Goal: Information Seeking & Learning: Learn about a topic

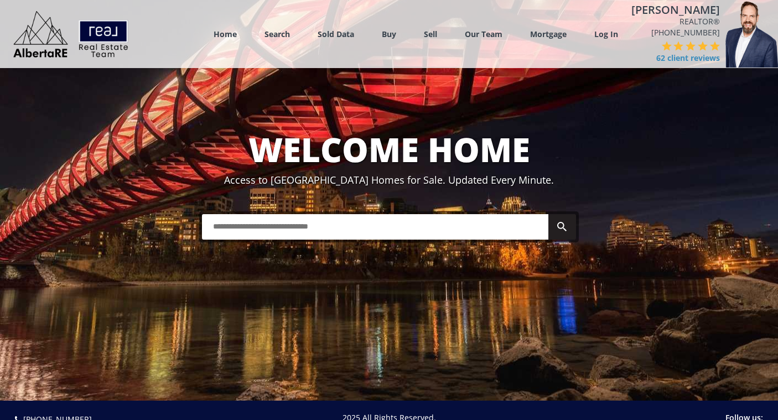
click at [362, 220] on input "text" at bounding box center [375, 226] width 346 height 25
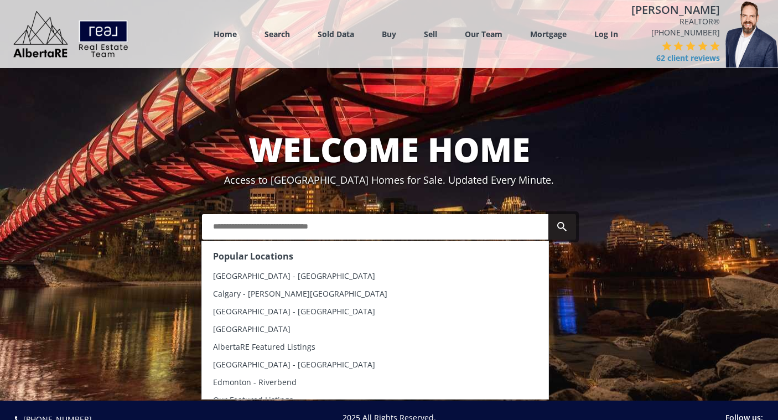
drag, startPoint x: 362, startPoint y: 220, endPoint x: 267, endPoint y: 239, distance: 96.5
click at [267, 239] on div "Popular Locations Calgary - Kensington Calgary - Marda Loop Calgary - Downtown …" at bounding box center [389, 226] width 380 height 31
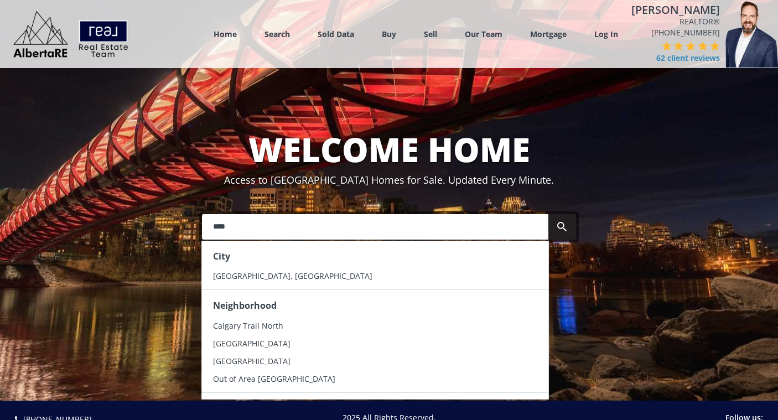
drag, startPoint x: 266, startPoint y: 278, endPoint x: 244, endPoint y: 276, distance: 22.9
click at [244, 276] on div "Home Search Search By Map Advanced Search Calgary & Area Edmonton & Area Red De…" at bounding box center [389, 200] width 778 height 401
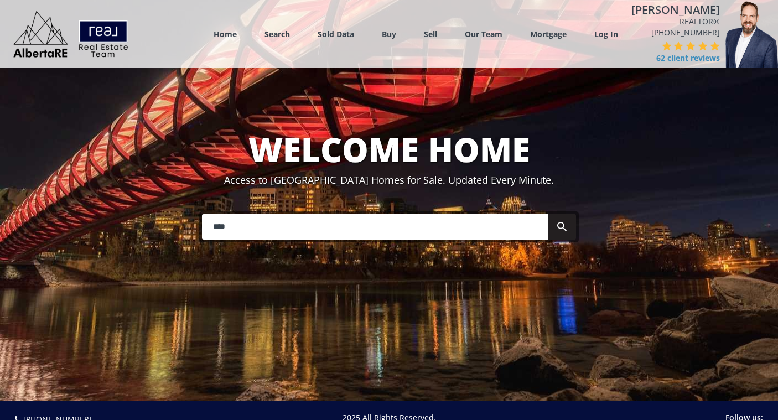
click at [250, 229] on input "****" at bounding box center [375, 226] width 346 height 25
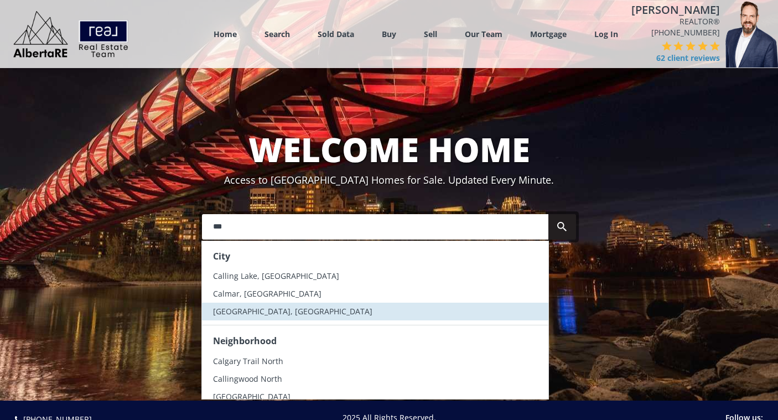
type input "***"
click at [240, 315] on li "[GEOGRAPHIC_DATA], [GEOGRAPHIC_DATA]" at bounding box center [375, 312] width 346 height 18
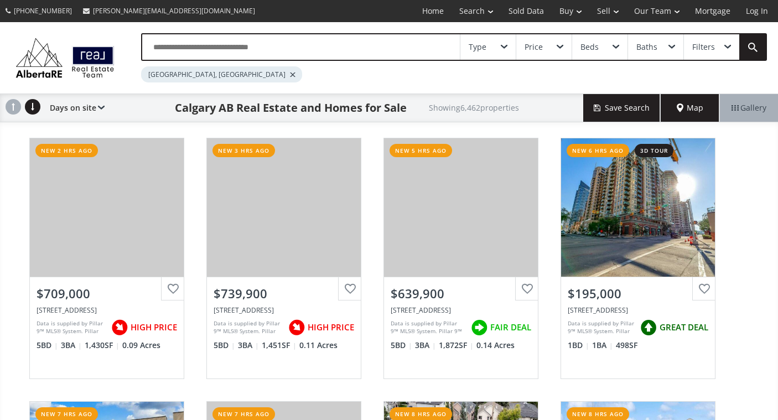
click at [502, 45] on span at bounding box center [504, 47] width 7 height 4
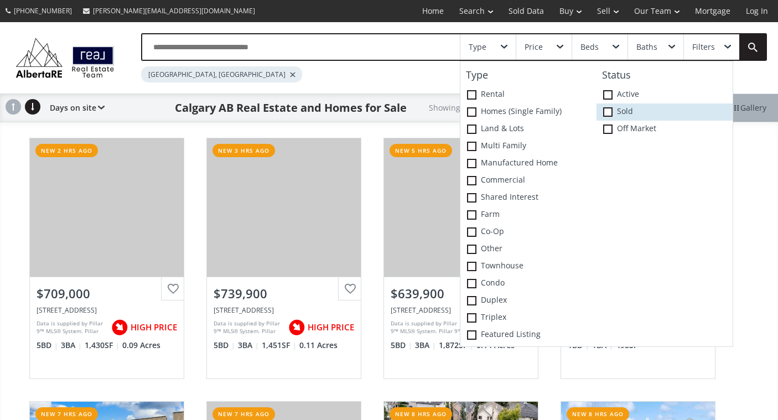
click at [611, 108] on span at bounding box center [607, 111] width 9 height 9
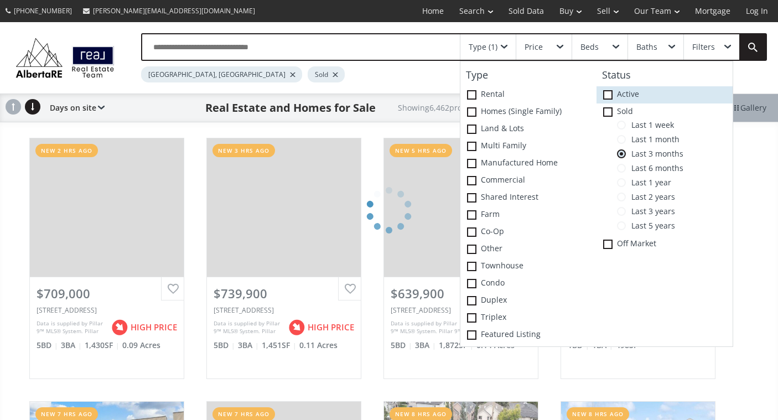
click at [610, 97] on span at bounding box center [607, 94] width 9 height 9
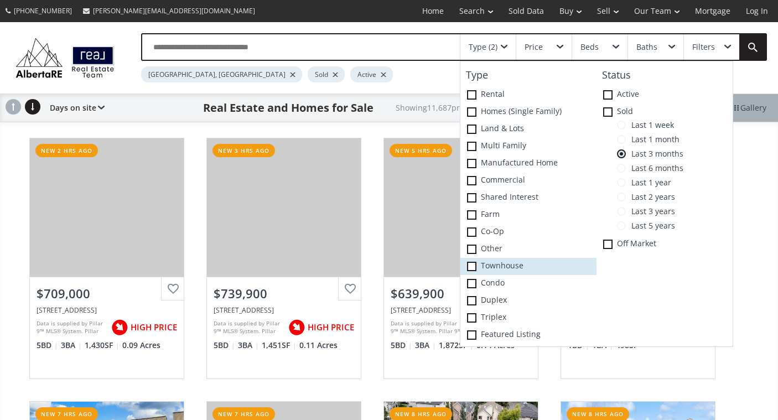
click at [473, 266] on span at bounding box center [471, 266] width 9 height 9
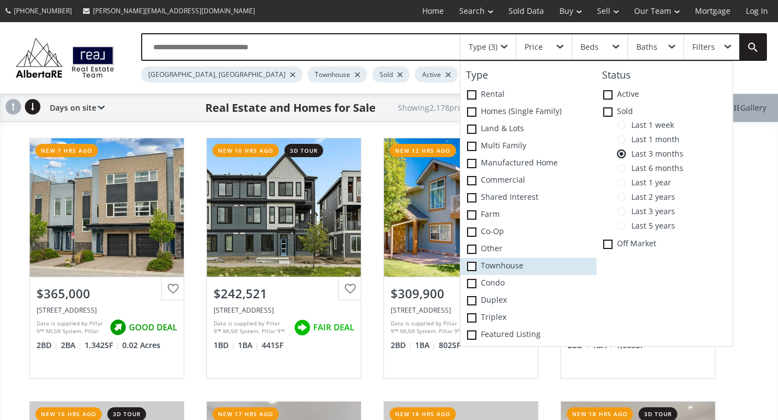
click at [473, 266] on div "Type Rental Homes (Single Family) Land & Lots Multi family Manufactured Home Co…" at bounding box center [528, 204] width 136 height 280
click at [614, 52] on div "Beds" at bounding box center [599, 46] width 55 height 25
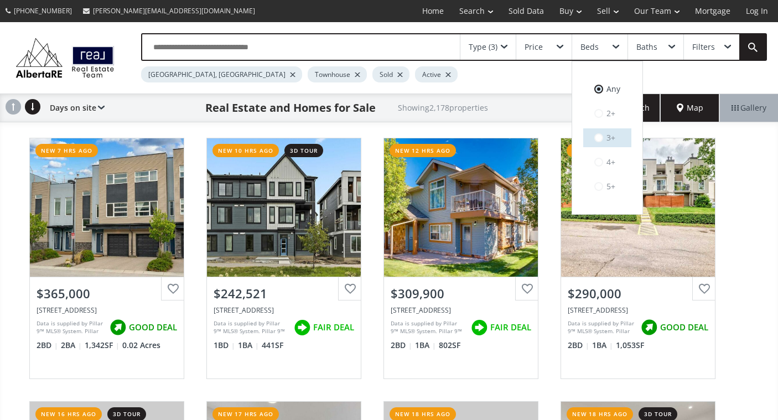
click at [601, 137] on span at bounding box center [598, 137] width 9 height 9
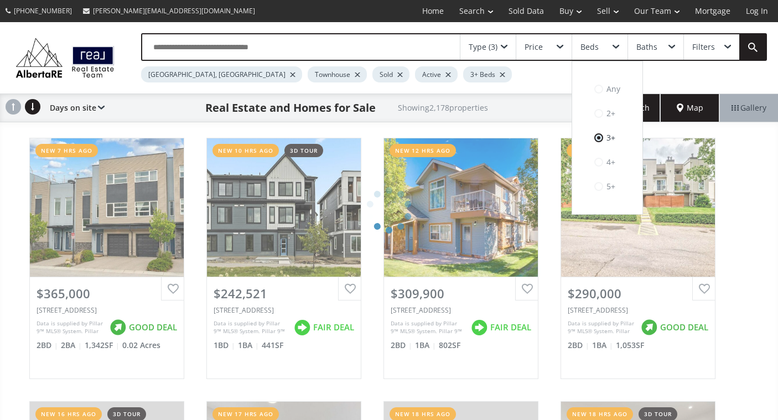
click at [668, 43] on div "Baths" at bounding box center [655, 46] width 55 height 25
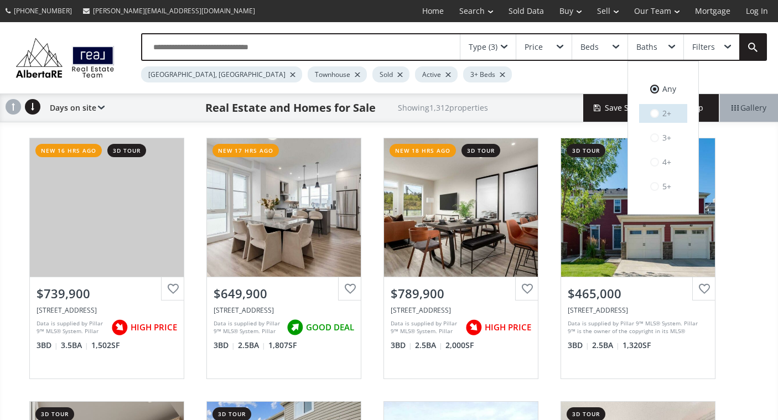
click at [654, 118] on span at bounding box center [654, 113] width 9 height 11
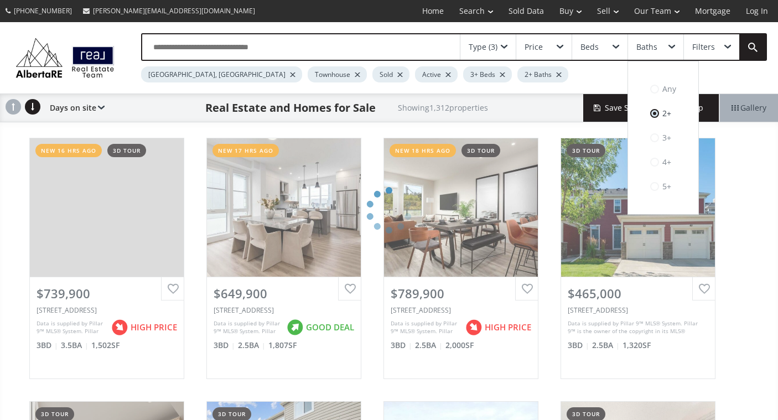
click at [614, 46] on span at bounding box center [616, 47] width 7 height 4
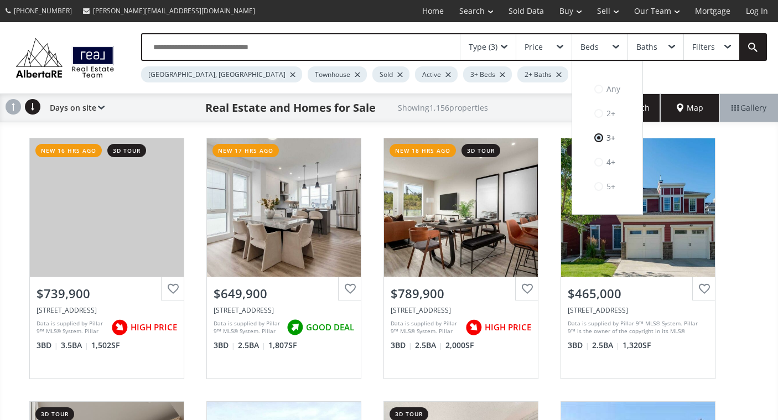
click at [551, 52] on div "Price" at bounding box center [543, 46] width 55 height 25
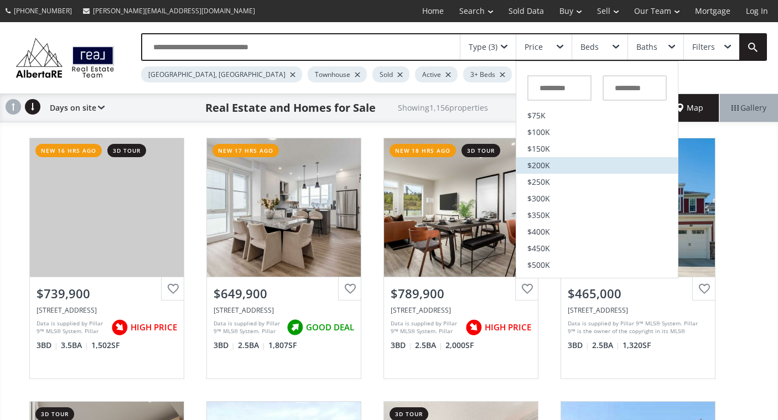
scroll to position [33, 0]
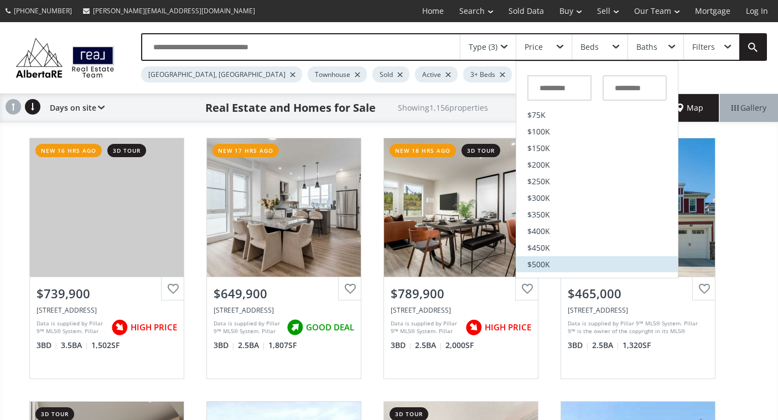
click at [552, 260] on li "$500K" at bounding box center [597, 264] width 162 height 17
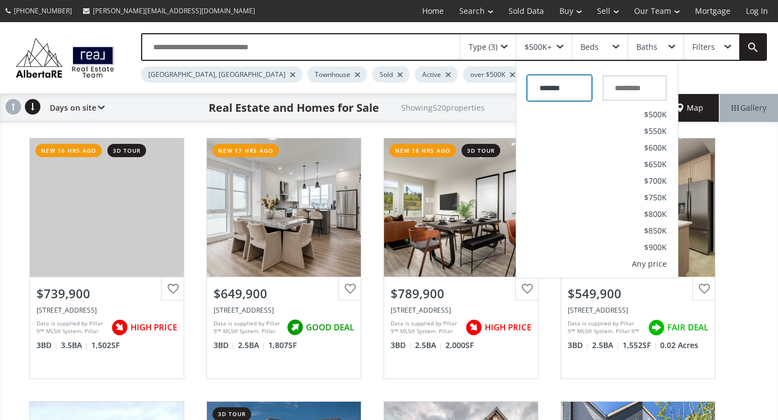
click at [575, 86] on input "*******" at bounding box center [559, 87] width 64 height 25
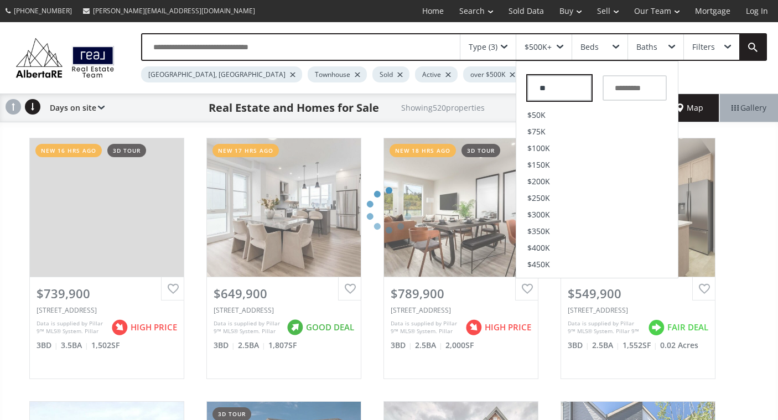
type input "*"
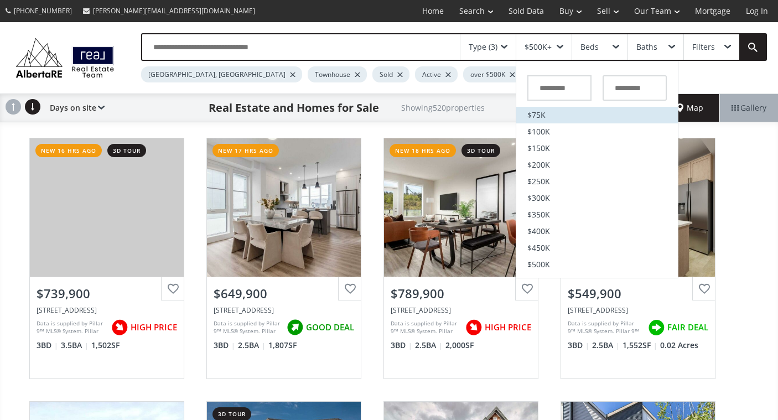
click at [542, 109] on li "$75K" at bounding box center [597, 115] width 162 height 17
type input "******"
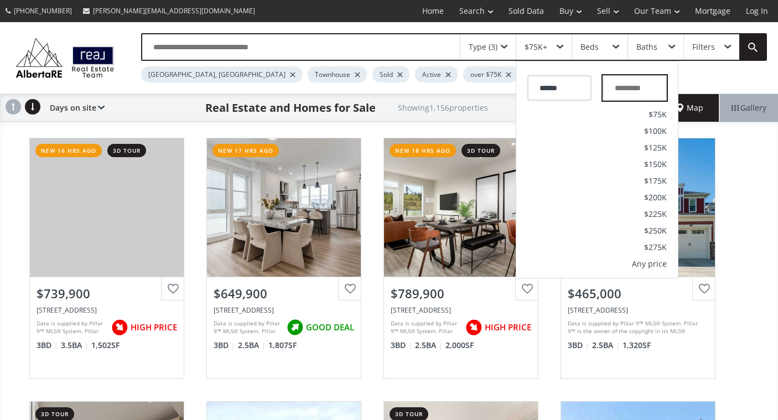
click at [641, 90] on input "text" at bounding box center [635, 87] width 64 height 25
type input "*******"
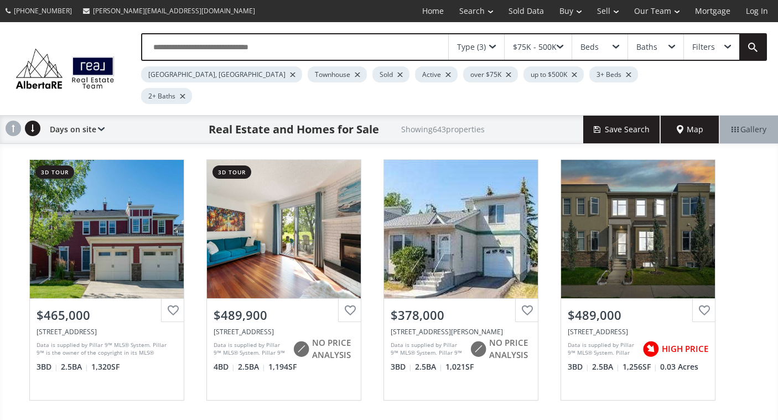
click at [706, 116] on div "Map" at bounding box center [690, 130] width 59 height 28
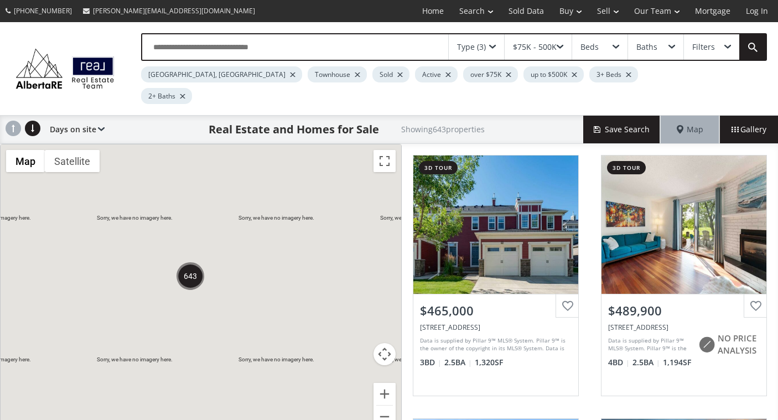
drag, startPoint x: 103, startPoint y: 188, endPoint x: 197, endPoint y: 256, distance: 115.7
click at [197, 262] on img "643" at bounding box center [191, 276] width 28 height 28
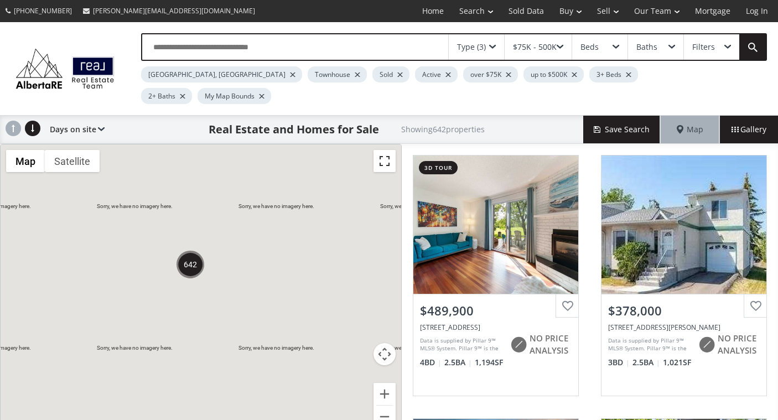
click at [386, 150] on button "Toggle fullscreen view" at bounding box center [385, 161] width 22 height 22
click at [703, 116] on div "Map" at bounding box center [690, 130] width 59 height 28
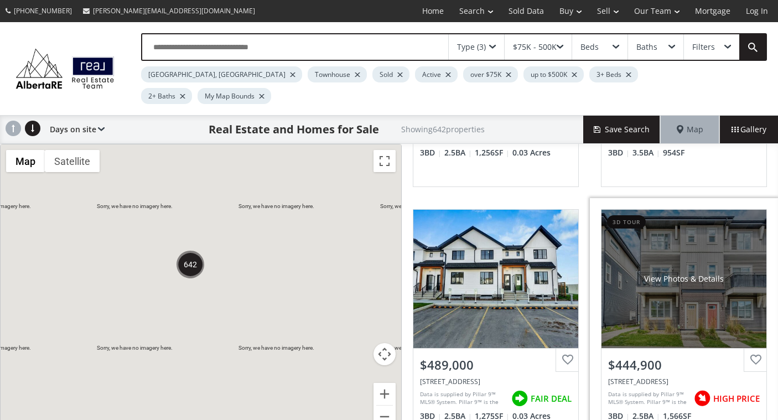
scroll to position [475, 0]
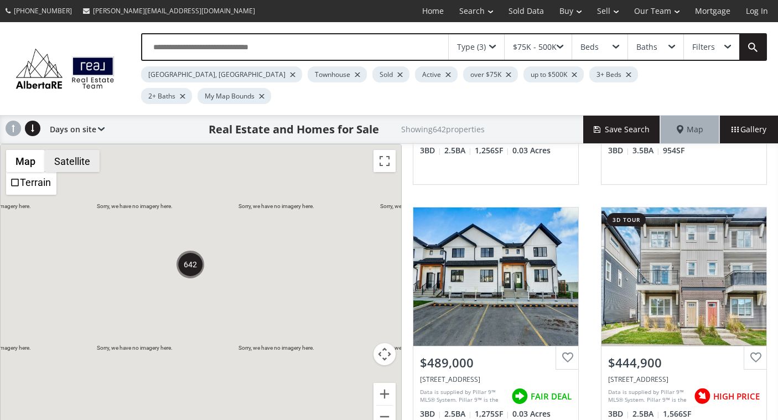
click at [60, 150] on button "Satellite" at bounding box center [72, 161] width 55 height 22
drag, startPoint x: 60, startPoint y: 139, endPoint x: 23, endPoint y: 147, distance: 37.5
click at [23, 150] on div "Map Terrain Satellite Labels" at bounding box center [53, 161] width 95 height 22
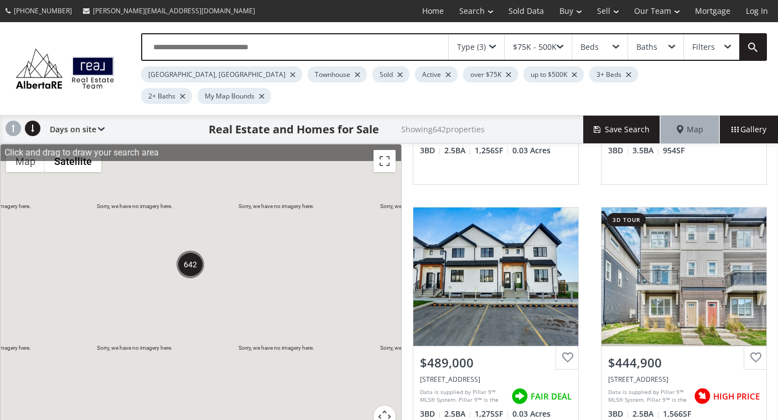
click at [389, 406] on button "Map camera controls" at bounding box center [385, 417] width 22 height 22
click at [344, 239] on div at bounding box center [201, 292] width 401 height 297
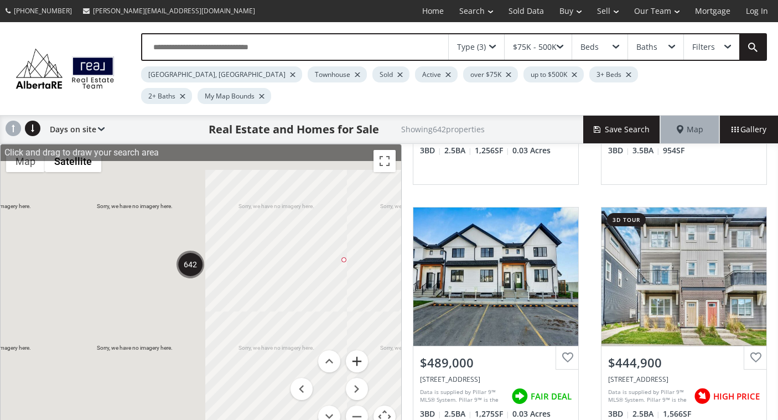
click at [356, 350] on button "Zoom in" at bounding box center [357, 361] width 22 height 22
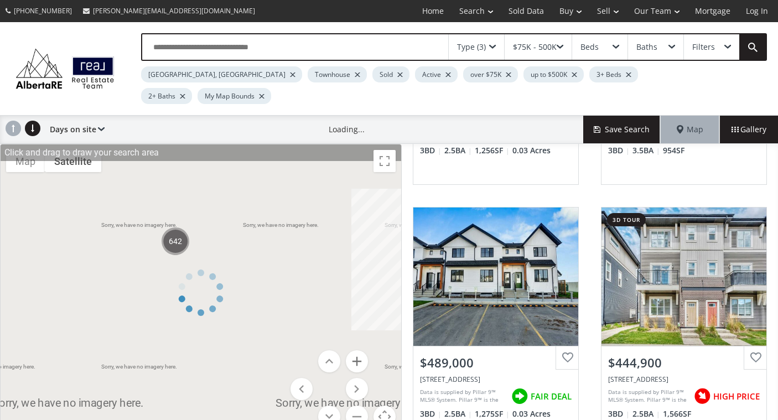
click at [356, 337] on div at bounding box center [201, 293] width 402 height 298
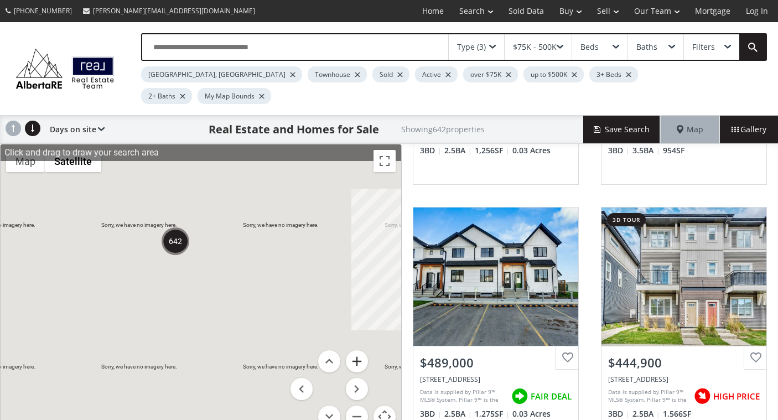
click at [356, 350] on button "Zoom in" at bounding box center [357, 361] width 22 height 22
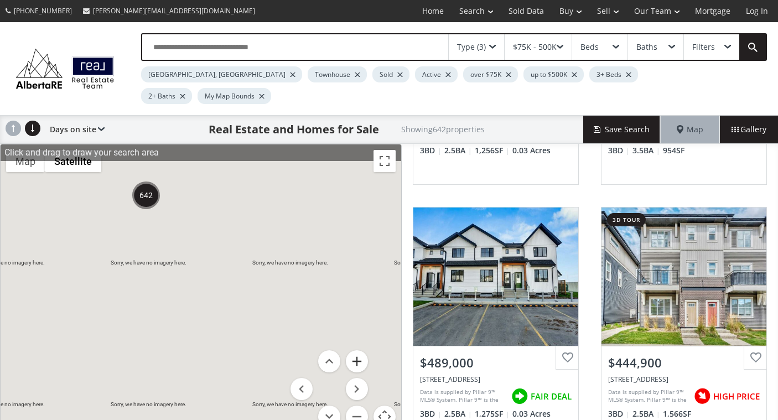
click at [355, 350] on button "Zoom in" at bounding box center [357, 361] width 22 height 22
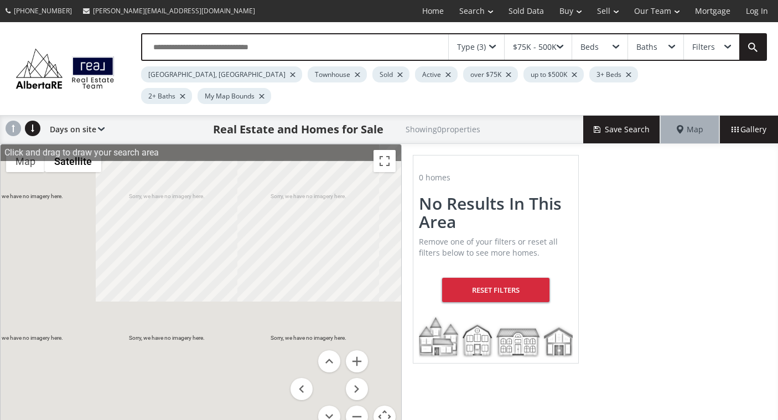
drag, startPoint x: 128, startPoint y: 198, endPoint x: 261, endPoint y: 318, distance: 179.0
click at [261, 318] on div at bounding box center [201, 292] width 401 height 297
drag, startPoint x: 132, startPoint y: 208, endPoint x: 278, endPoint y: 334, distance: 193.5
click at [278, 334] on div at bounding box center [201, 292] width 401 height 297
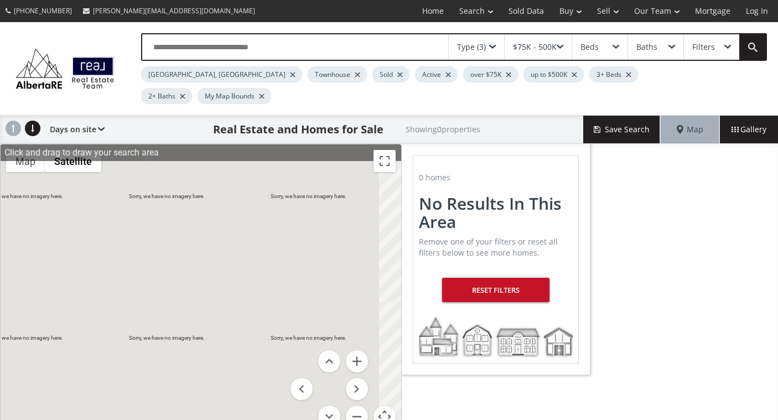
click at [499, 278] on div "Reset Filters" at bounding box center [496, 290] width 108 height 24
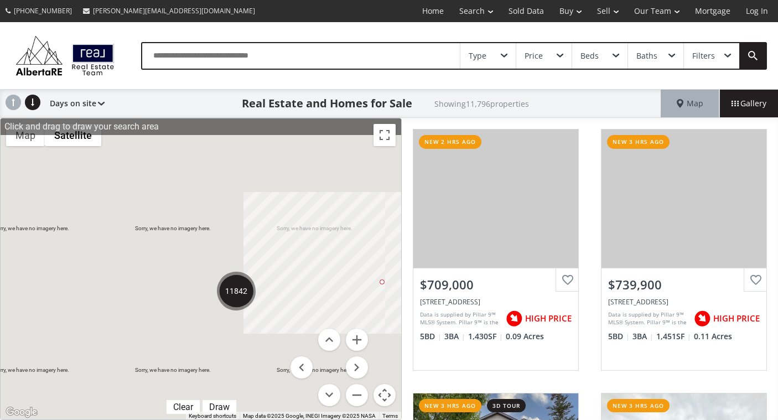
click at [503, 52] on div "Type" at bounding box center [487, 55] width 55 height 25
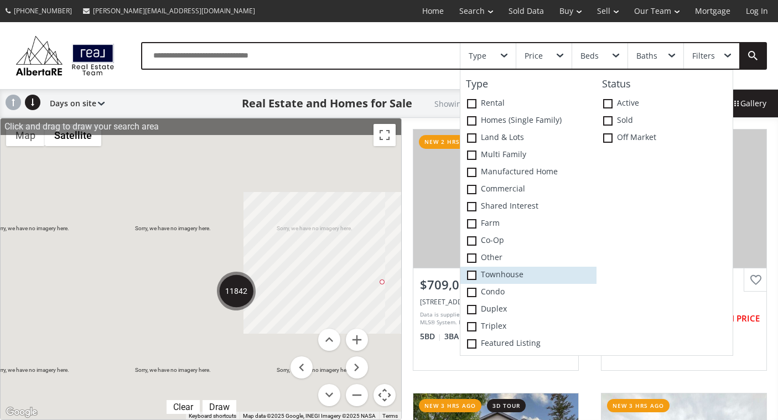
click at [475, 275] on span at bounding box center [471, 275] width 9 height 9
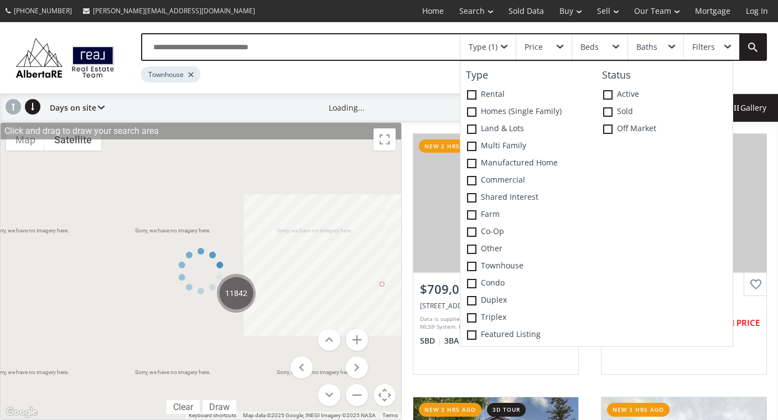
click at [555, 51] on div "Price" at bounding box center [543, 46] width 55 height 25
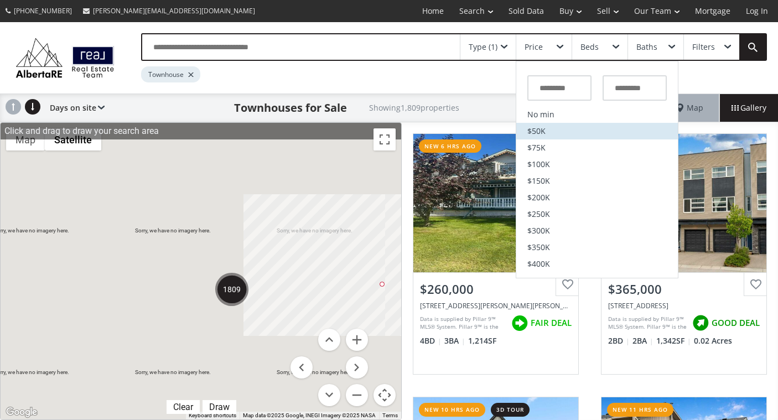
click at [541, 132] on span "$50K" at bounding box center [536, 131] width 18 height 8
type input "******"
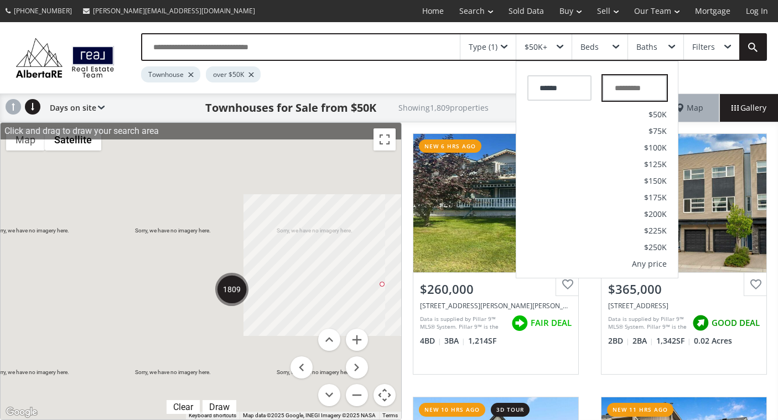
click at [630, 92] on input "text" at bounding box center [635, 87] width 64 height 25
type input "*******"
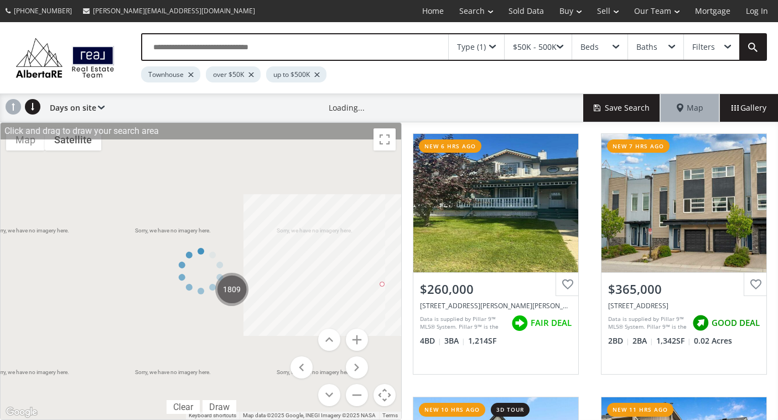
click at [625, 79] on div "Townhouse over $50K up to $500K" at bounding box center [412, 72] width 543 height 22
click at [612, 47] on div "Beds" at bounding box center [599, 46] width 55 height 25
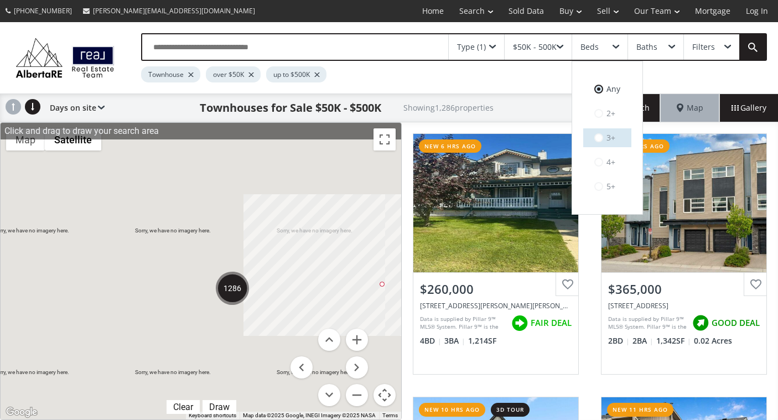
click at [599, 141] on span at bounding box center [598, 137] width 9 height 9
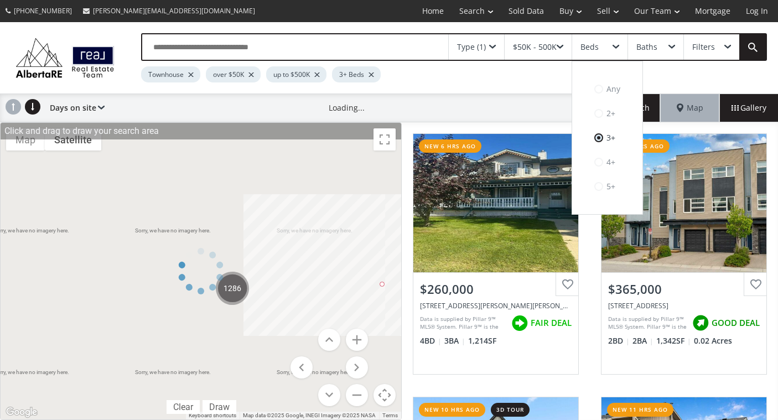
click at [667, 48] on div "Baths" at bounding box center [655, 46] width 55 height 25
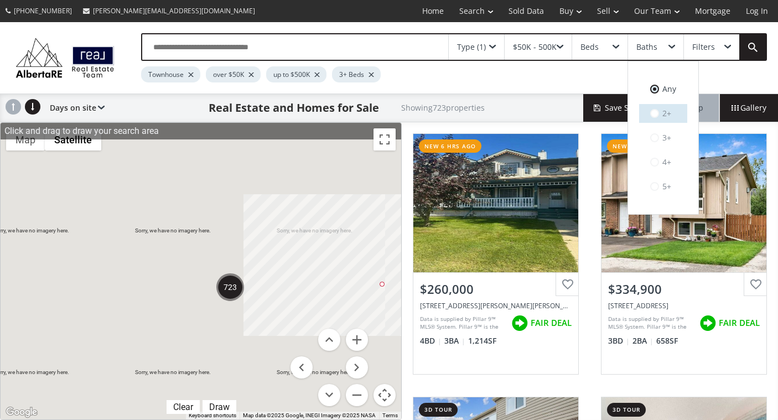
click at [655, 116] on span at bounding box center [654, 113] width 9 height 9
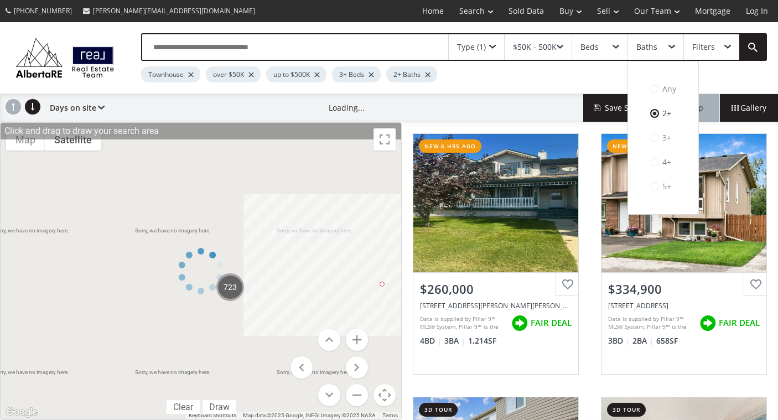
click at [727, 51] on div "Filters" at bounding box center [711, 46] width 55 height 25
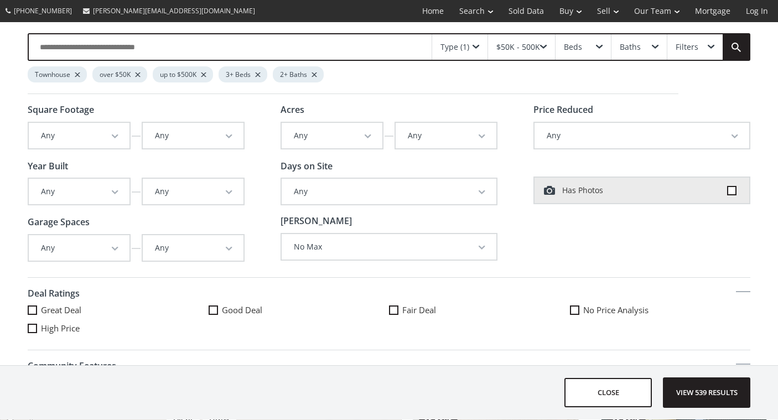
click at [391, 308] on span at bounding box center [393, 310] width 9 height 9
click at [215, 308] on span at bounding box center [213, 310] width 9 height 9
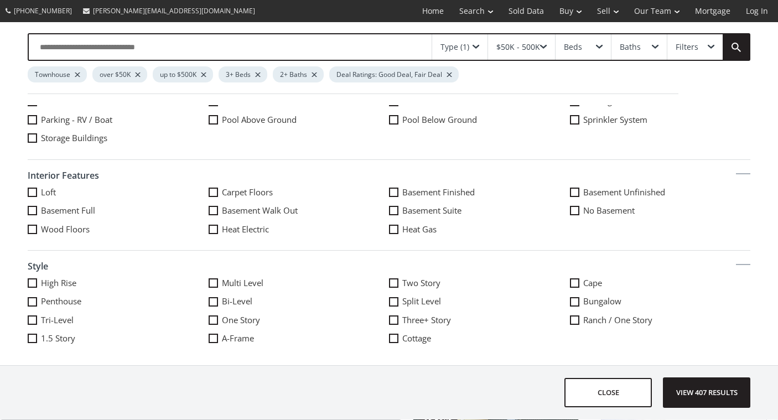
scroll to position [589, 0]
click at [698, 388] on span "View 407 results" at bounding box center [706, 392] width 81 height 29
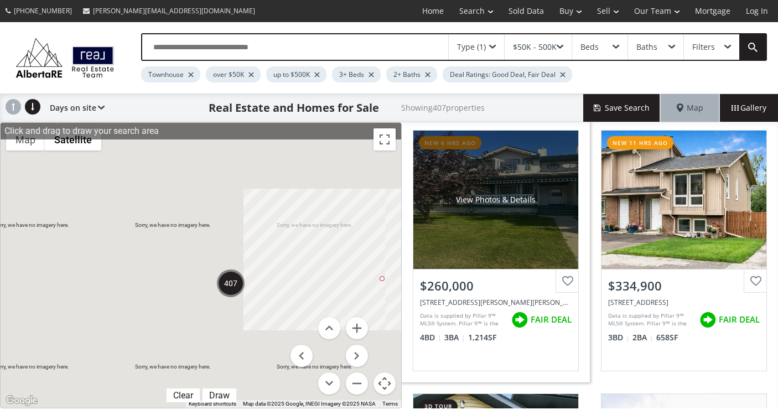
scroll to position [4, 0]
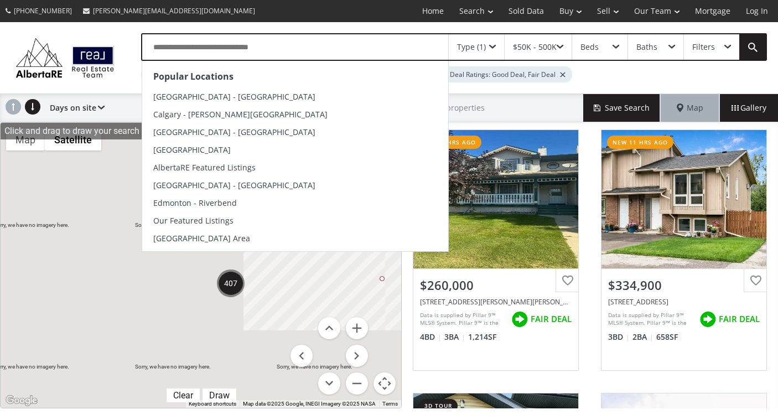
click at [175, 49] on input "text" at bounding box center [295, 46] width 306 height 25
click at [380, 276] on div at bounding box center [201, 265] width 401 height 285
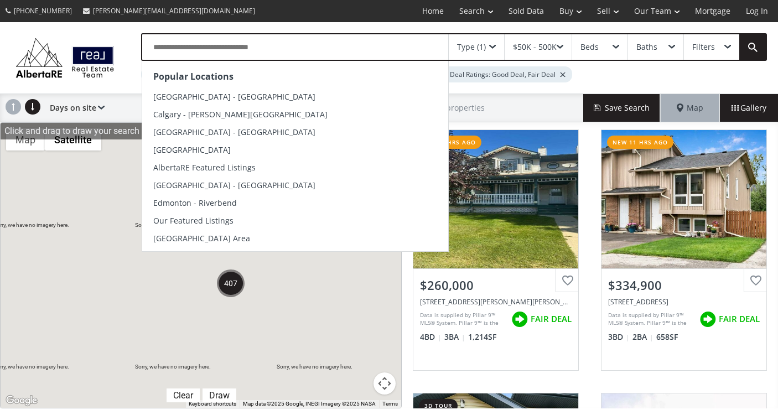
click at [248, 50] on input "text" at bounding box center [295, 46] width 306 height 25
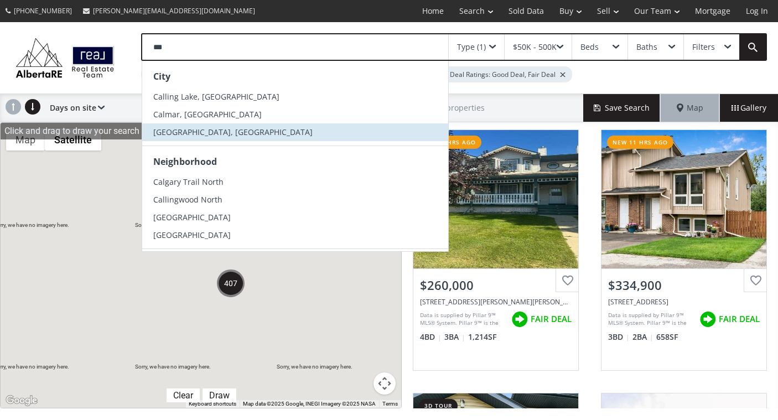
type input "***"
click at [172, 130] on span "[GEOGRAPHIC_DATA], [GEOGRAPHIC_DATA]" at bounding box center [232, 132] width 159 height 11
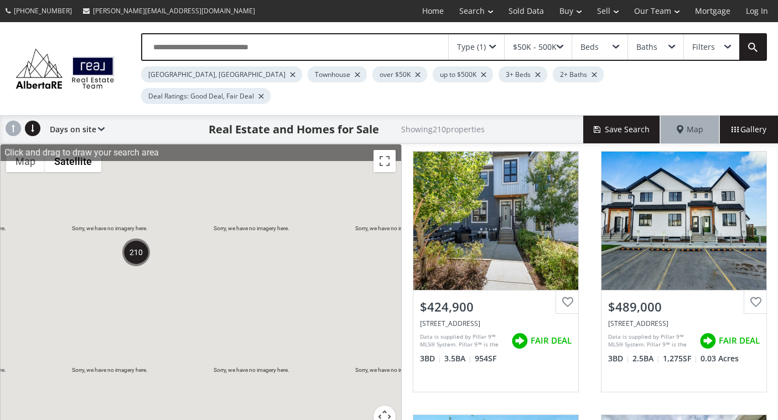
drag, startPoint x: 213, startPoint y: 231, endPoint x: 270, endPoint y: 323, distance: 108.9
click at [277, 323] on div at bounding box center [201, 292] width 401 height 297
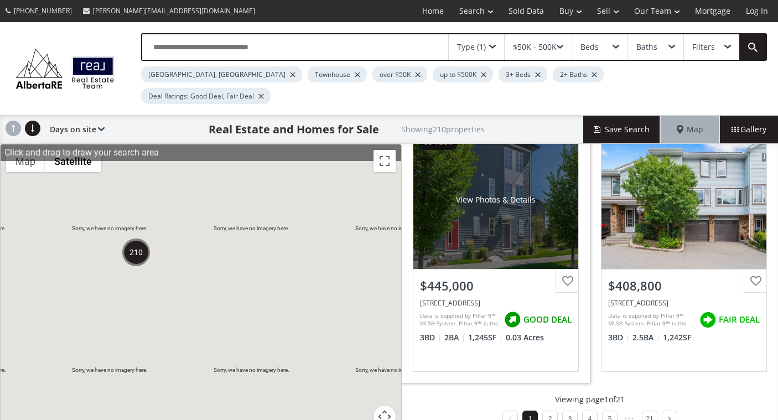
scroll to position [1079, 0]
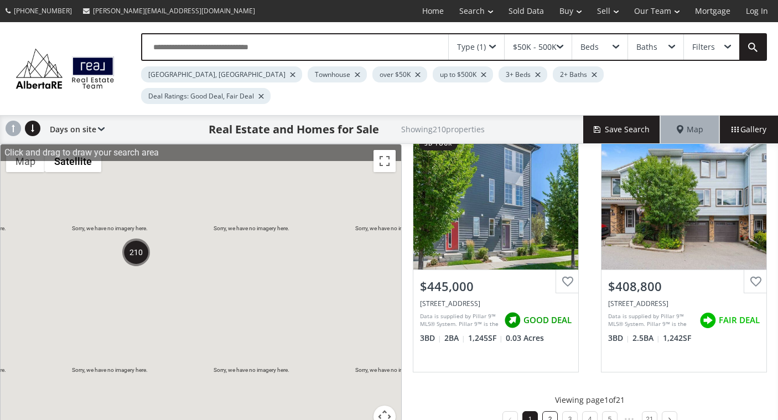
click at [545, 411] on li "2" at bounding box center [549, 418] width 15 height 15
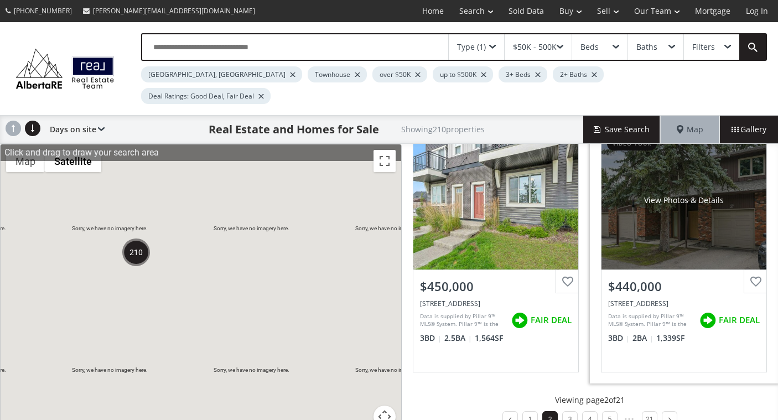
click at [656, 211] on div "View Photos & Details" at bounding box center [684, 200] width 165 height 138
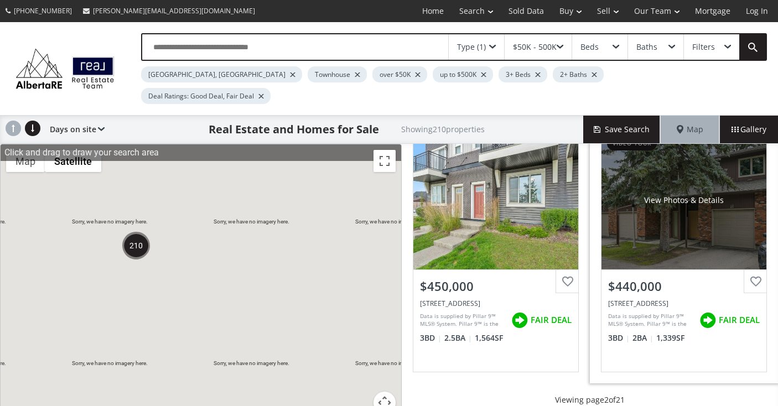
click at [667, 191] on div "View Photos & Details" at bounding box center [684, 200] width 165 height 138
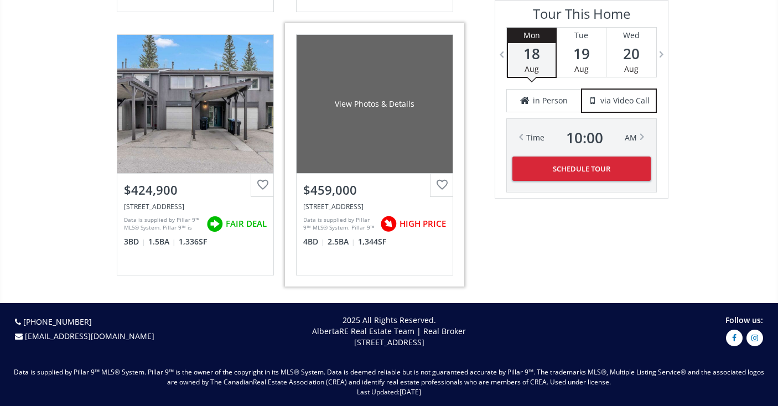
scroll to position [1924, 0]
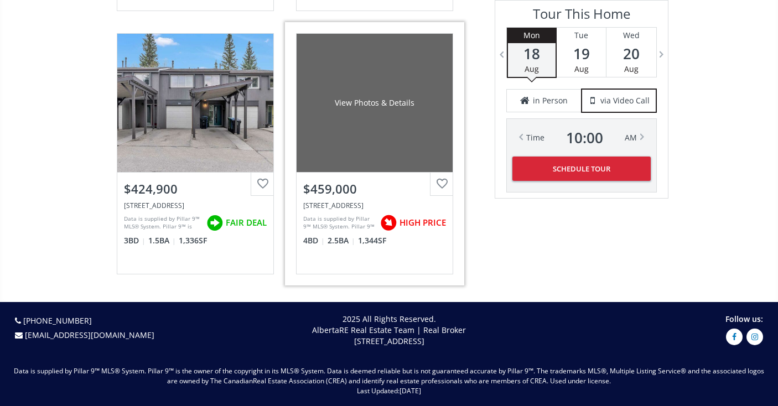
click at [373, 97] on div "View Photos & Details" at bounding box center [375, 102] width 80 height 11
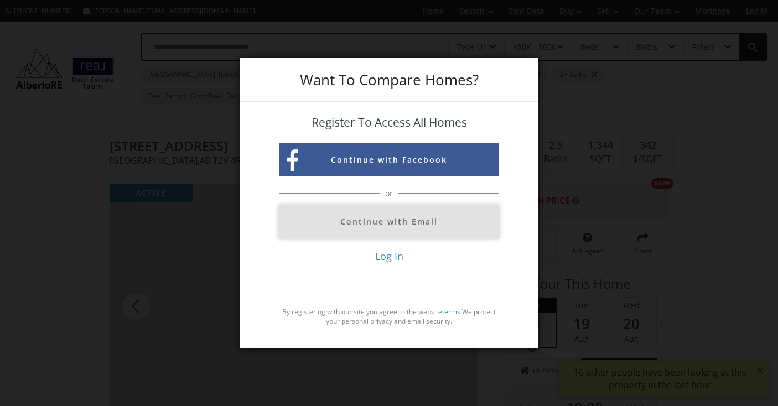
click at [390, 221] on button "Continue with Email" at bounding box center [389, 222] width 220 height 34
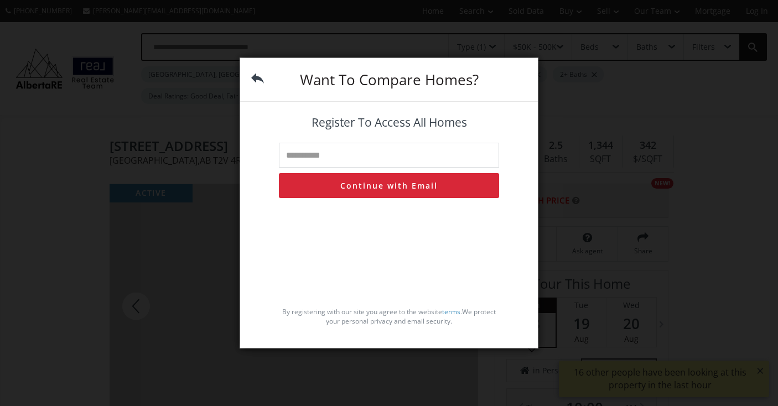
click at [400, 153] on input "text" at bounding box center [389, 155] width 220 height 25
type input "**********"
click at [420, 184] on button "Continue with Email" at bounding box center [389, 185] width 220 height 25
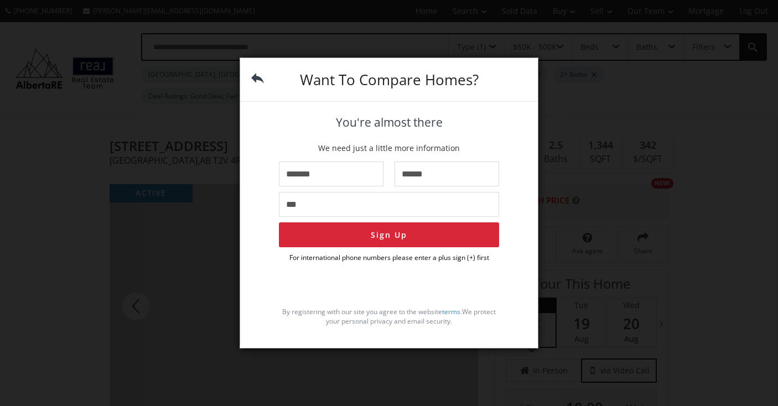
type input "**"
click at [411, 242] on button "Sign Up" at bounding box center [389, 234] width 220 height 25
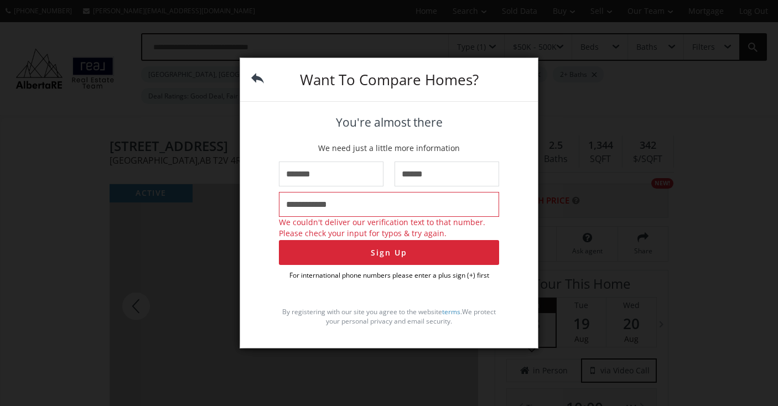
click at [300, 204] on input "**********" at bounding box center [389, 204] width 220 height 25
click at [488, 206] on input "**********" at bounding box center [389, 204] width 220 height 25
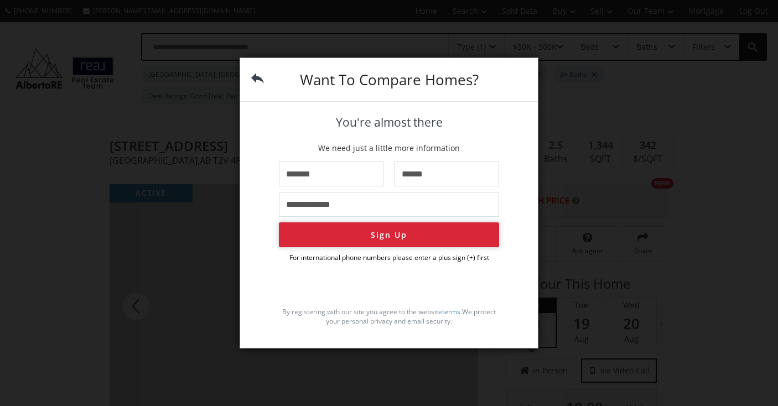
click at [326, 233] on button "Sign Up" at bounding box center [389, 234] width 220 height 25
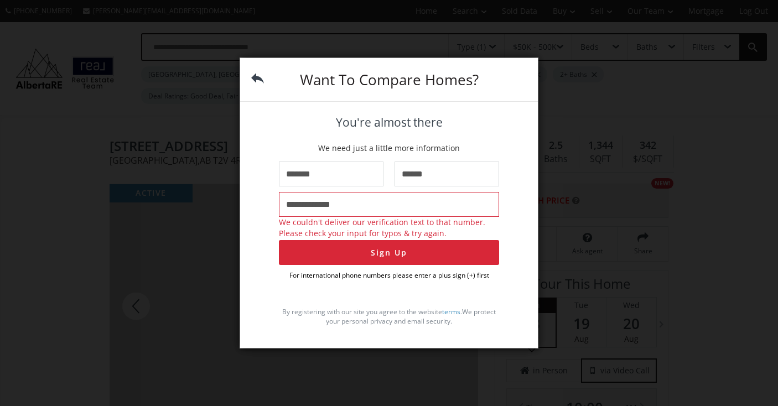
click at [307, 203] on input "**********" at bounding box center [389, 204] width 220 height 25
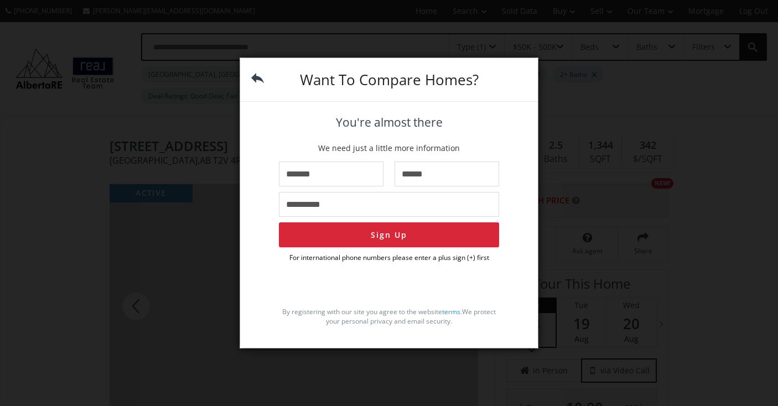
type input "**********"
click at [416, 54] on div "**********" at bounding box center [389, 203] width 778 height 406
click at [84, 40] on div "**********" at bounding box center [389, 203] width 778 height 406
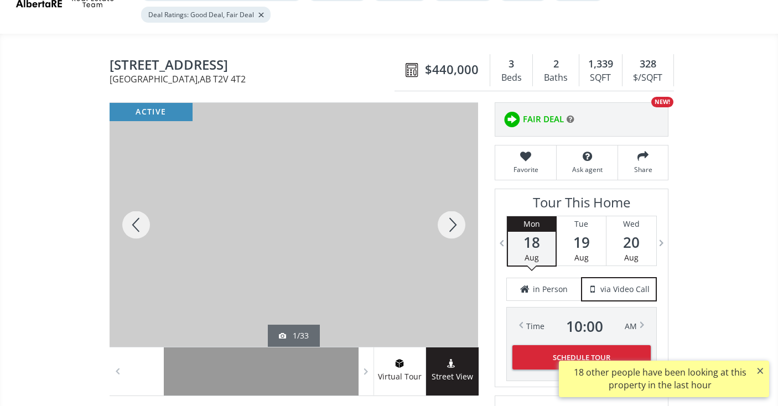
scroll to position [44, 0]
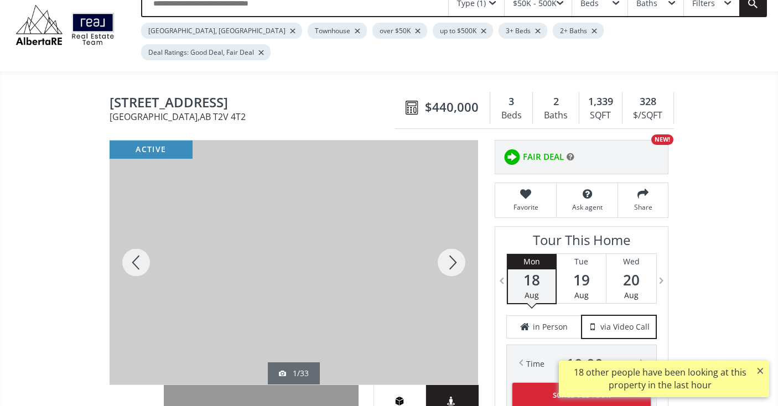
click at [296, 217] on div at bounding box center [294, 263] width 369 height 244
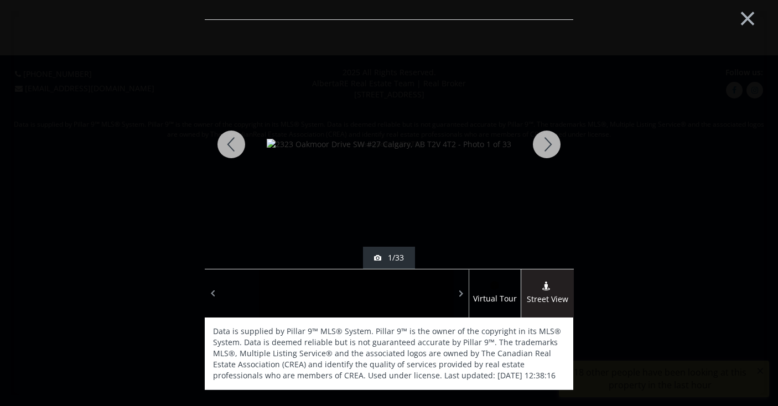
scroll to position [0, 0]
click at [541, 149] on div at bounding box center [546, 144] width 53 height 249
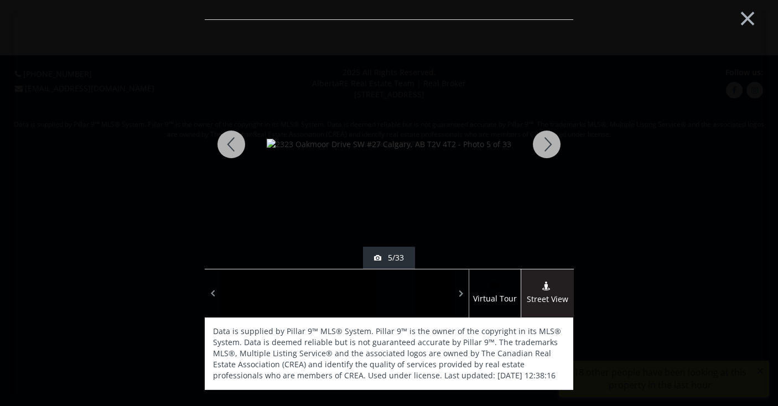
click at [541, 149] on div at bounding box center [546, 144] width 53 height 249
click at [541, 150] on div at bounding box center [546, 144] width 53 height 249
click at [541, 151] on div at bounding box center [546, 144] width 53 height 249
click at [542, 151] on div at bounding box center [546, 144] width 53 height 249
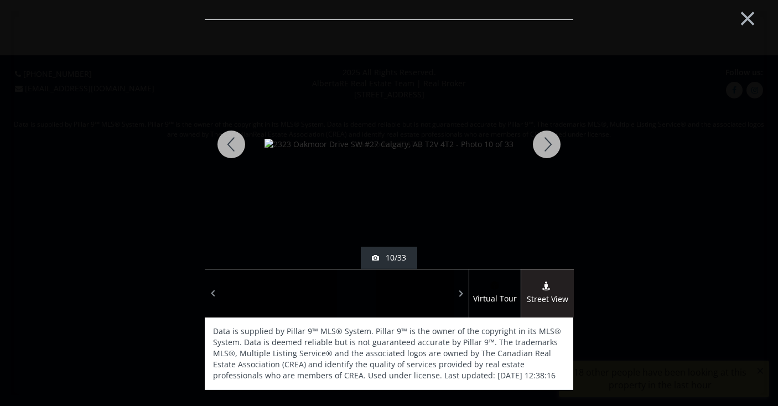
click at [542, 151] on div at bounding box center [546, 144] width 53 height 249
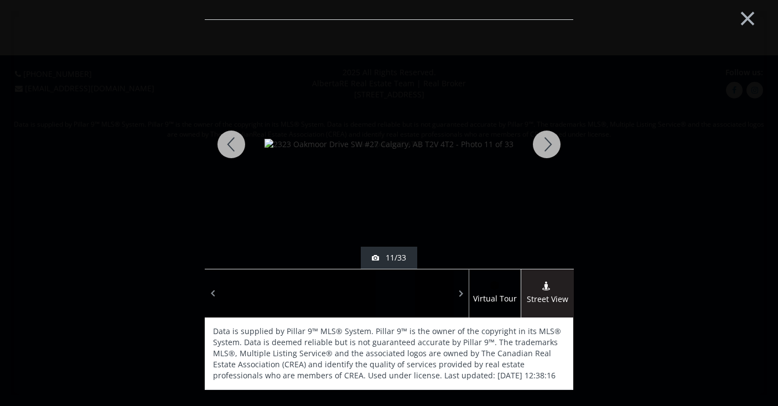
click at [542, 151] on div at bounding box center [546, 144] width 53 height 249
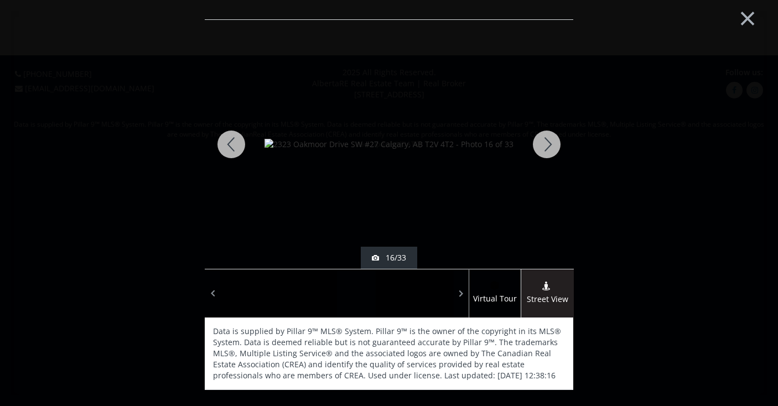
click at [542, 151] on div at bounding box center [546, 144] width 53 height 249
click at [543, 151] on div at bounding box center [546, 144] width 53 height 249
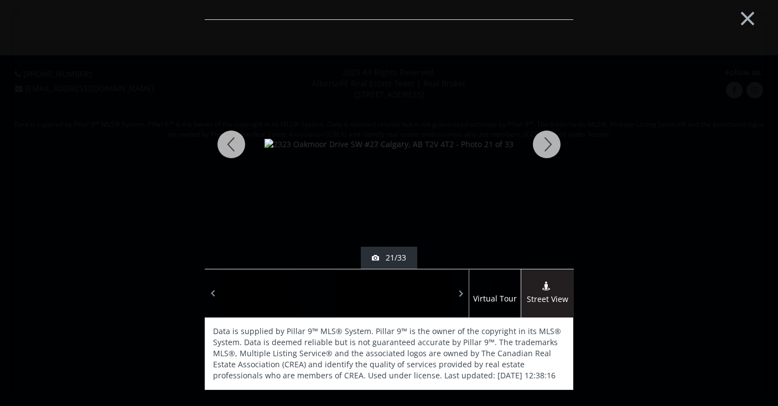
click at [543, 151] on div at bounding box center [546, 144] width 53 height 249
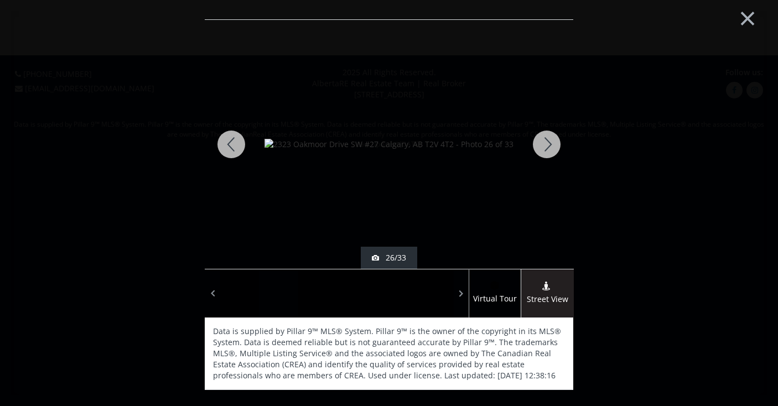
click at [543, 151] on div at bounding box center [546, 144] width 53 height 249
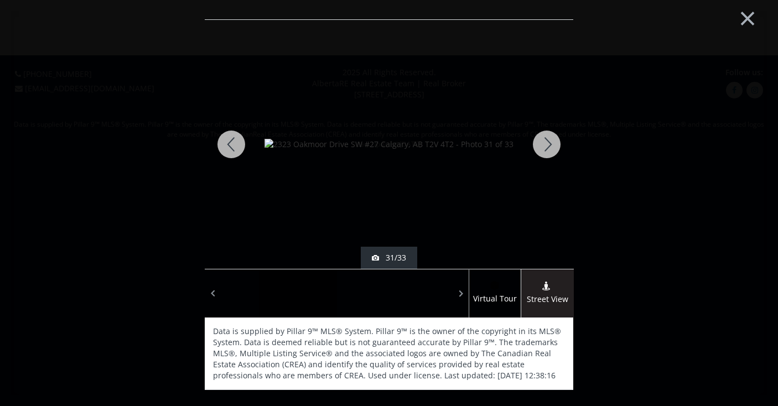
click at [543, 151] on div at bounding box center [546, 144] width 53 height 249
click at [743, 19] on button "×" at bounding box center [747, 16] width 61 height 45
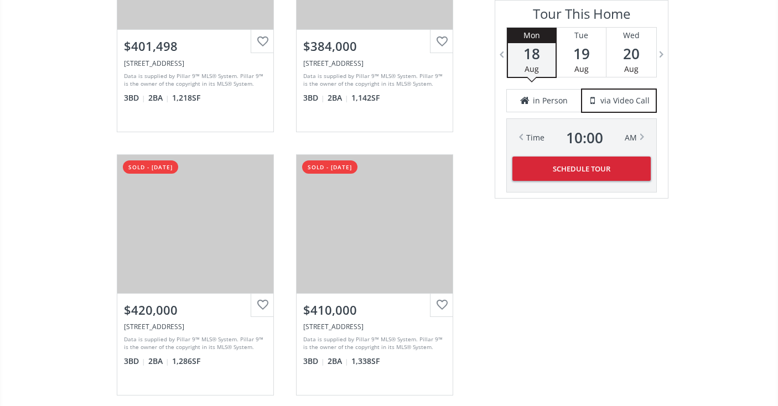
scroll to position [2419, 0]
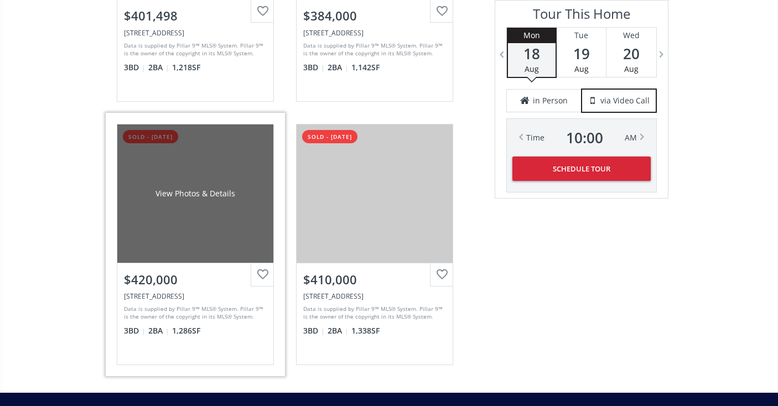
click at [186, 188] on div "View Photos & Details" at bounding box center [196, 193] width 80 height 11
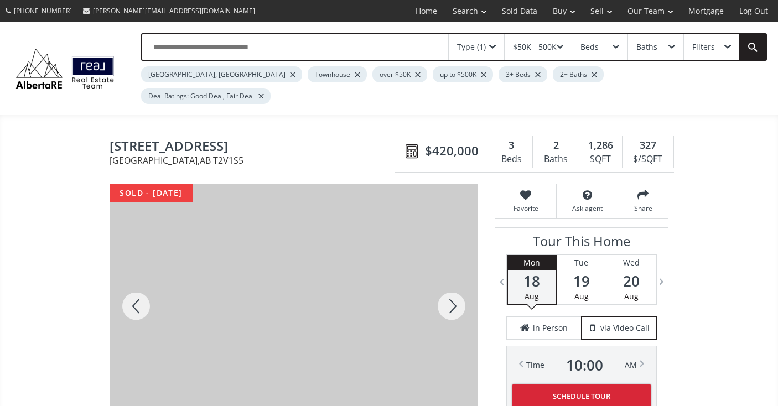
click at [455, 286] on div at bounding box center [451, 306] width 53 height 244
click at [454, 283] on div at bounding box center [451, 306] width 53 height 244
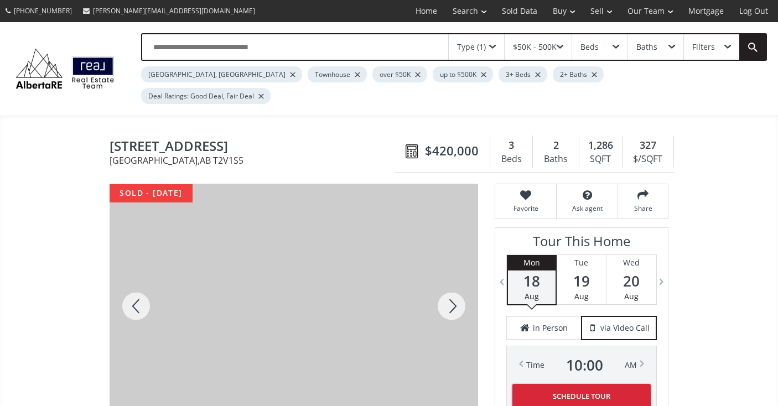
click at [454, 283] on div at bounding box center [451, 306] width 53 height 244
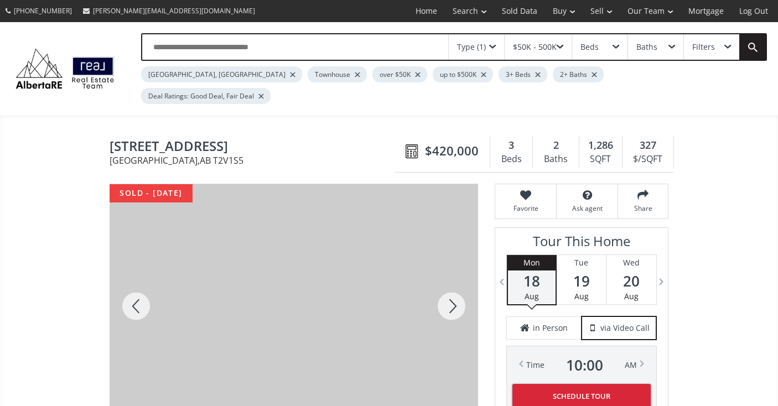
click at [454, 283] on div at bounding box center [451, 306] width 53 height 244
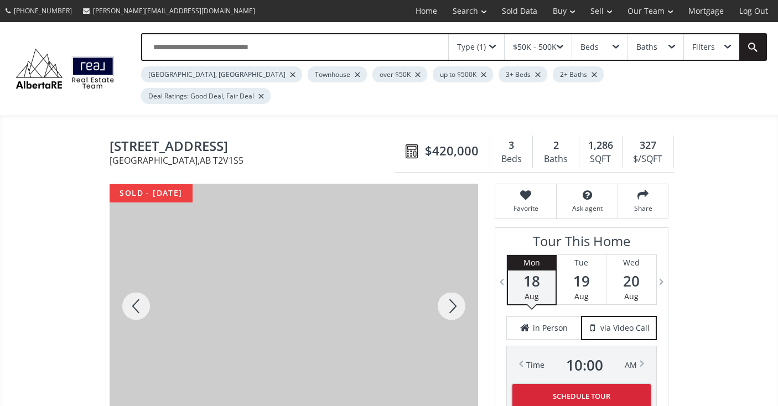
click at [454, 283] on div at bounding box center [451, 306] width 53 height 244
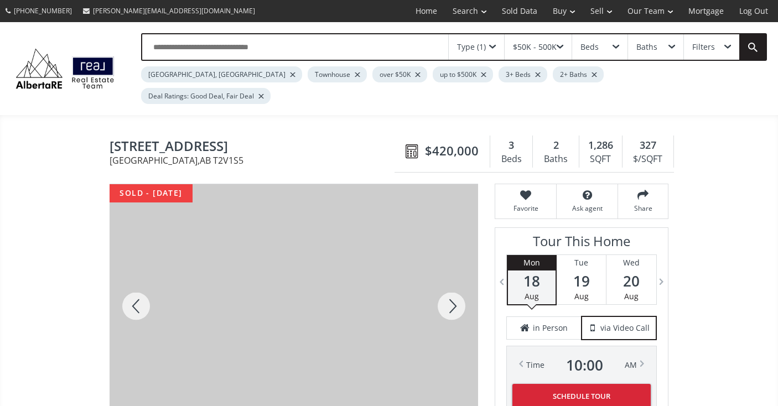
click at [454, 283] on div at bounding box center [451, 306] width 53 height 244
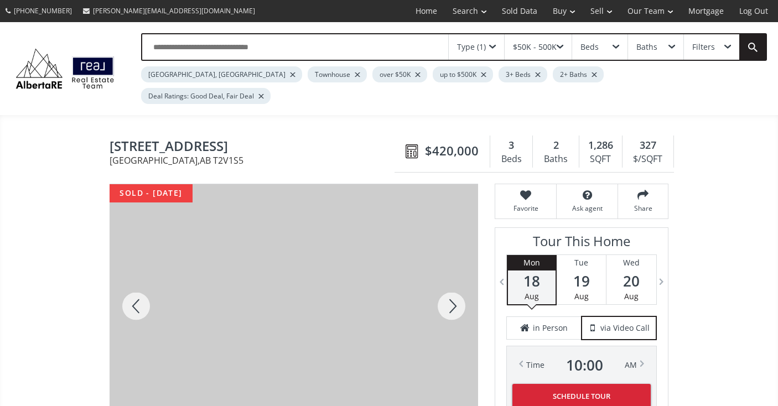
click at [454, 283] on div at bounding box center [451, 306] width 53 height 244
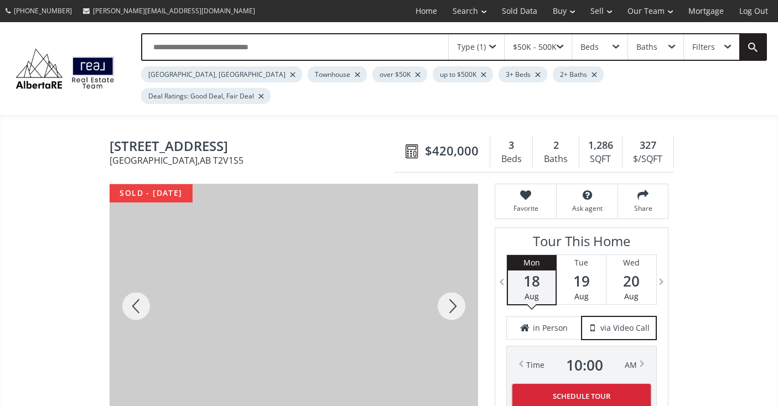
click at [454, 283] on div at bounding box center [451, 306] width 53 height 244
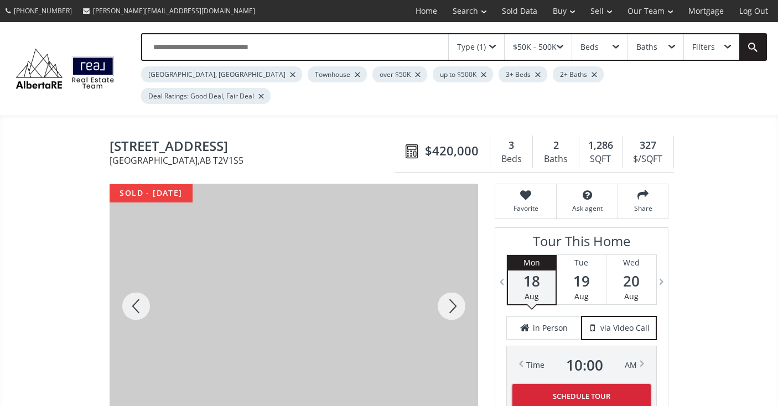
click at [418, 144] on use at bounding box center [412, 151] width 12 height 14
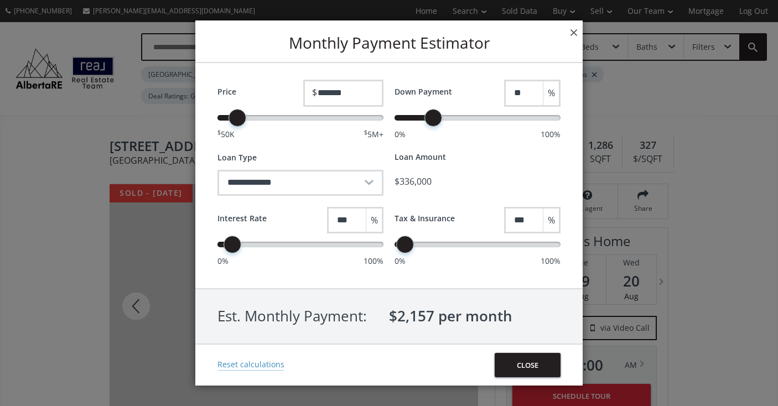
click at [577, 33] on button "×" at bounding box center [574, 31] width 18 height 23
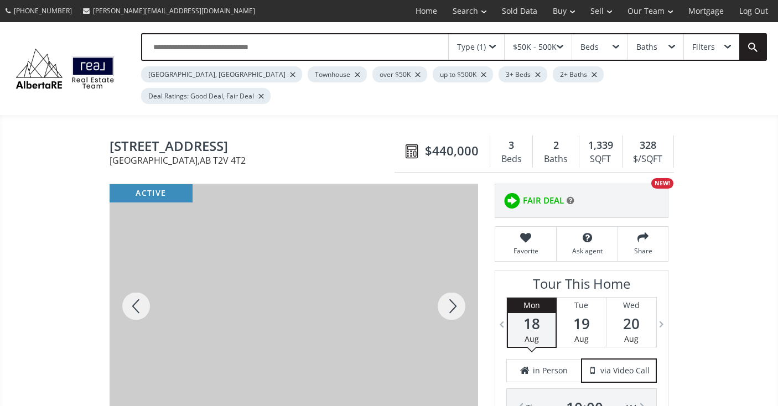
click at [723, 46] on div "Filters" at bounding box center [711, 46] width 55 height 25
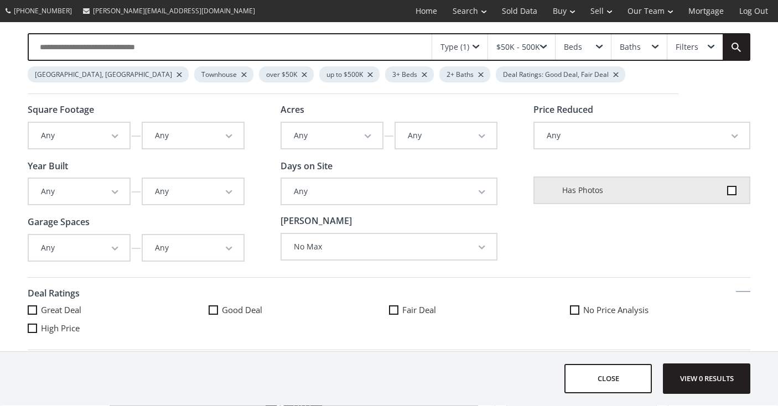
click at [270, 33] on div "Type (1) $50K - 500K Beds Baths Filters Calgary, AB Townhouse over $50K up to $…" at bounding box center [389, 63] width 778 height 83
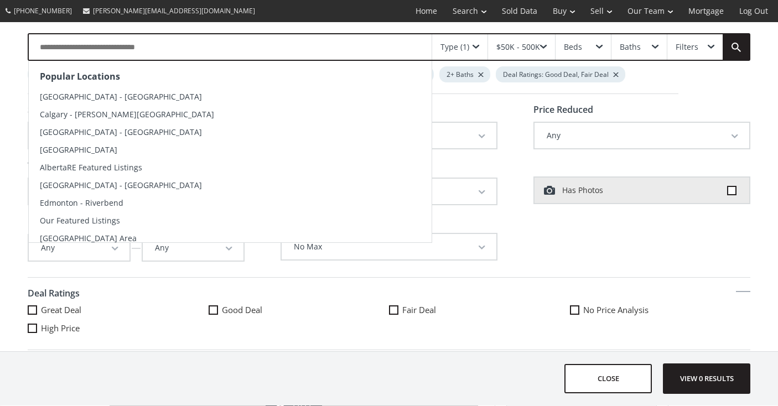
click at [242, 45] on input "text" at bounding box center [230, 46] width 403 height 25
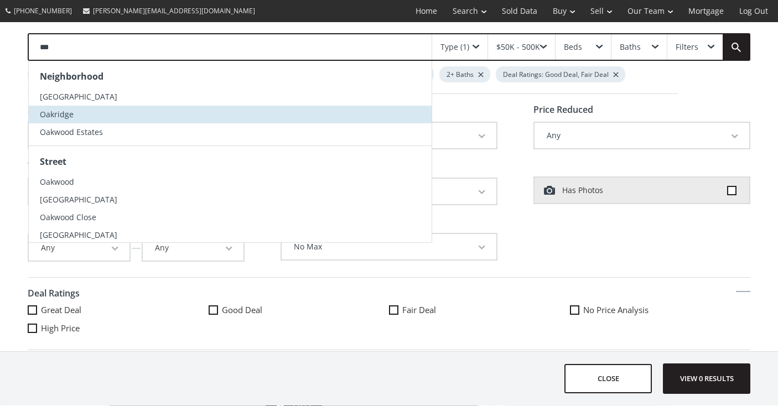
type input "***"
click at [63, 111] on span "Oakridge" at bounding box center [57, 114] width 34 height 11
